Goal: Task Accomplishment & Management: Use online tool/utility

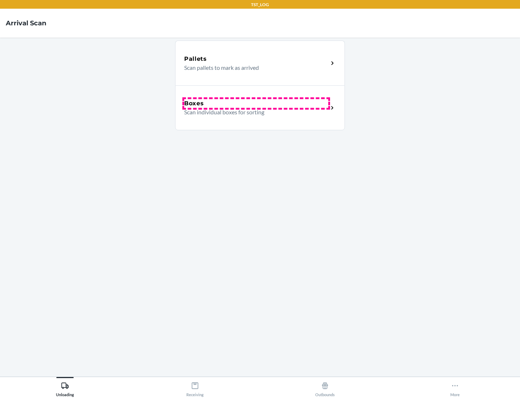
click at [256, 103] on div "Boxes" at bounding box center [256, 103] width 144 height 9
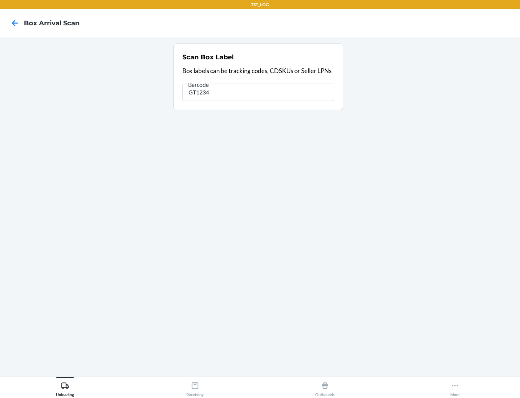
type input "GT1234"
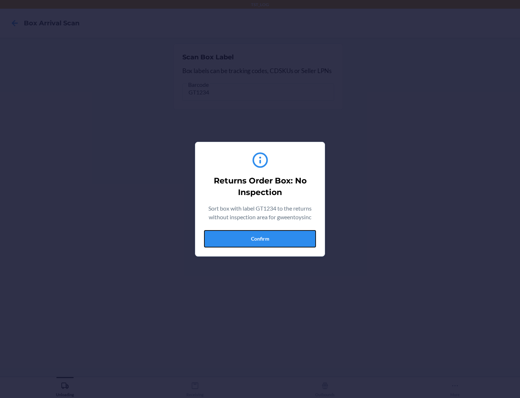
click at [260, 238] on button "Confirm" at bounding box center [260, 238] width 112 height 17
